Goal: Submit feedback/report problem

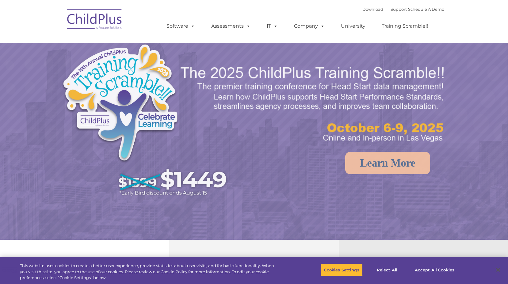
select select "MEDIUM"
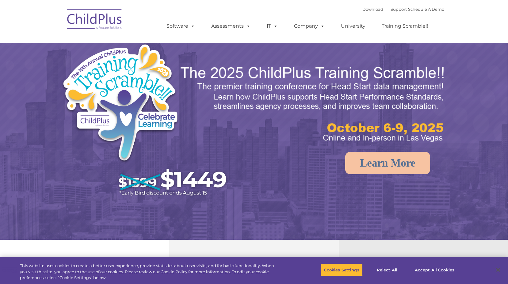
select select "MEDIUM"
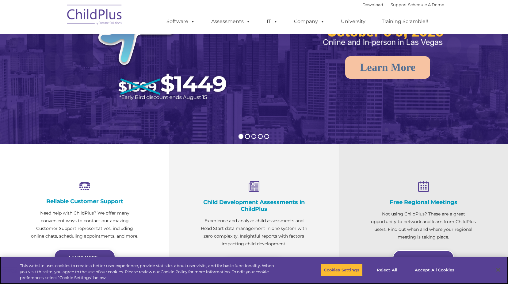
scroll to position [94, 0]
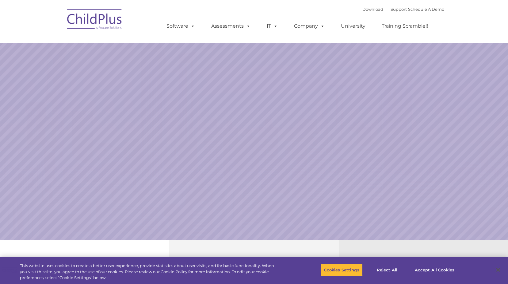
select select "MEDIUM"
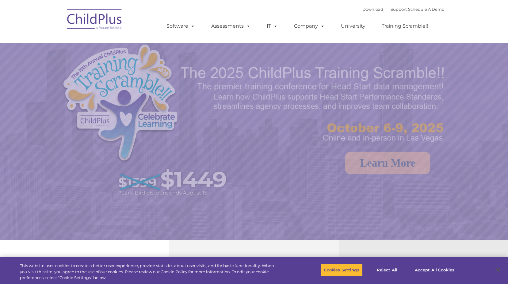
select select "MEDIUM"
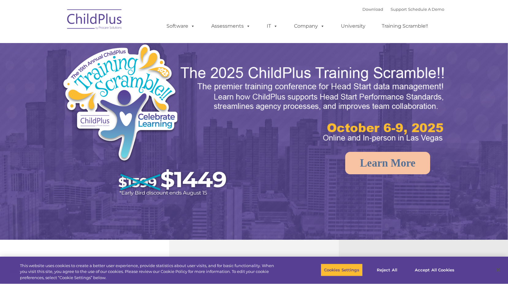
select select "MEDIUM"
